Goal: Transaction & Acquisition: Purchase product/service

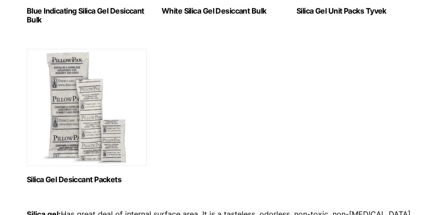
scroll to position [234, 0]
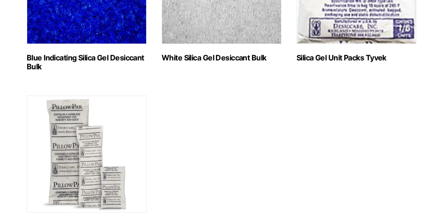
click at [205, 58] on h2 "White Silica Gel Desiccant Bulk (2)" at bounding box center [222, 57] width 120 height 9
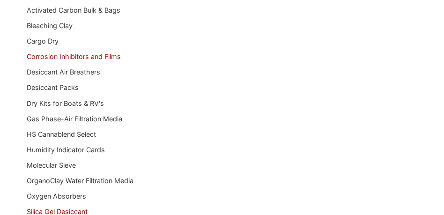
scroll to position [328, 0]
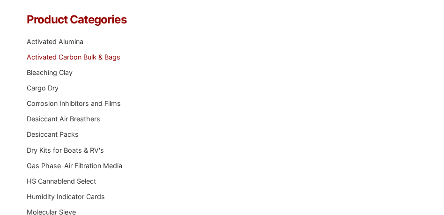
click at [92, 56] on link "Activated Carbon Bulk & Bags" at bounding box center [74, 57] width 94 height 8
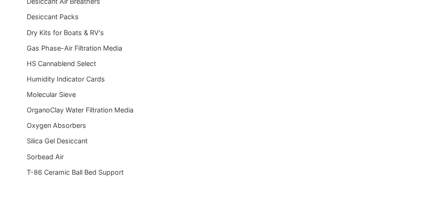
scroll to position [648, 0]
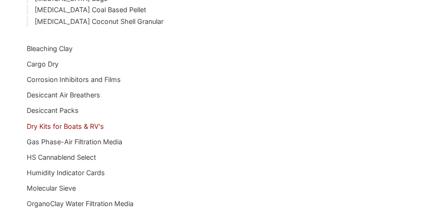
click at [68, 128] on link "Dry Kits for Boats & RV's" at bounding box center [65, 126] width 77 height 8
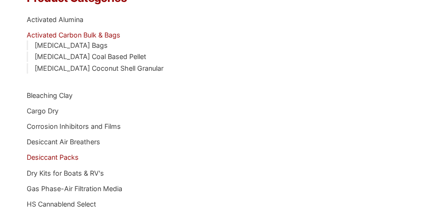
click at [66, 156] on link "Desiccant Packs" at bounding box center [53, 157] width 52 height 8
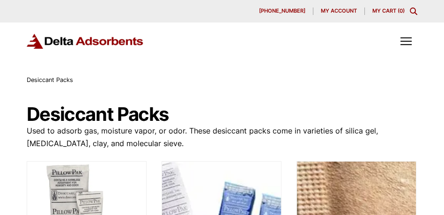
drag, startPoint x: 239, startPoint y: 131, endPoint x: 243, endPoint y: 122, distance: 9.4
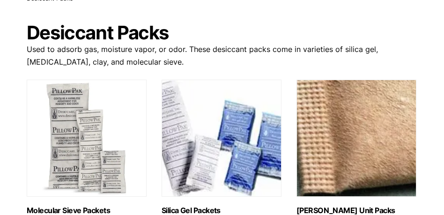
scroll to position [82, 0]
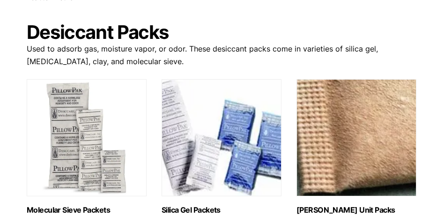
click at [89, 144] on img "Visit product category Molecular Sieve Packets" at bounding box center [87, 137] width 120 height 117
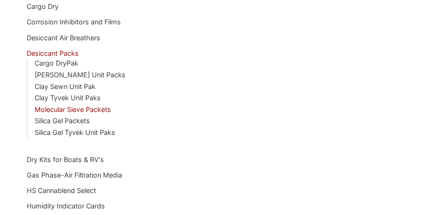
scroll to position [891, 0]
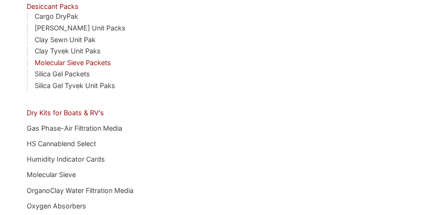
click at [86, 114] on link "Dry Kits for Boats & RV's" at bounding box center [65, 113] width 77 height 8
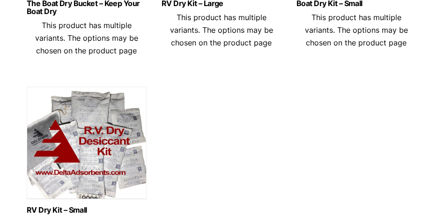
scroll to position [422, 0]
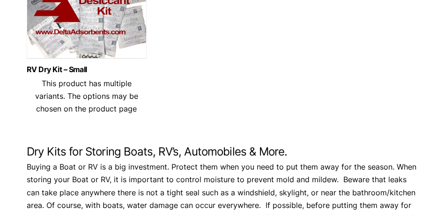
click at [115, 45] on img at bounding box center [87, 4] width 120 height 117
